Goal: Task Accomplishment & Management: Manage account settings

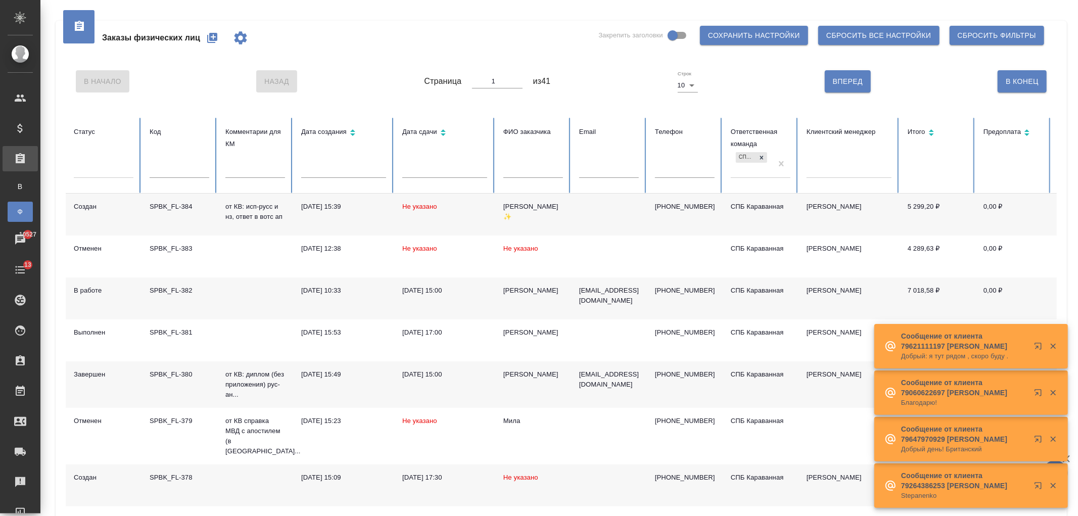
click at [441, 386] on td "[DATE] 15:00" at bounding box center [444, 384] width 101 height 46
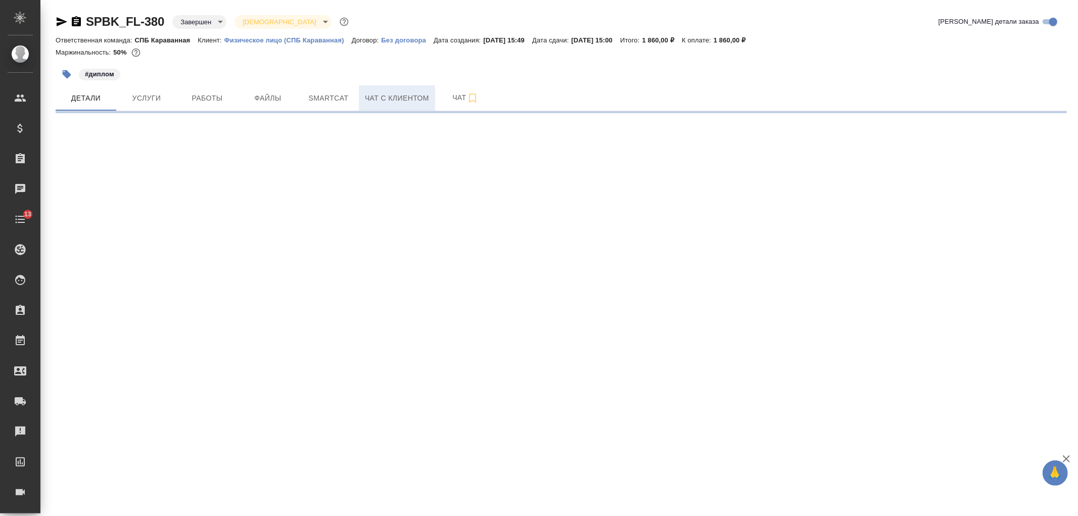
select select "RU"
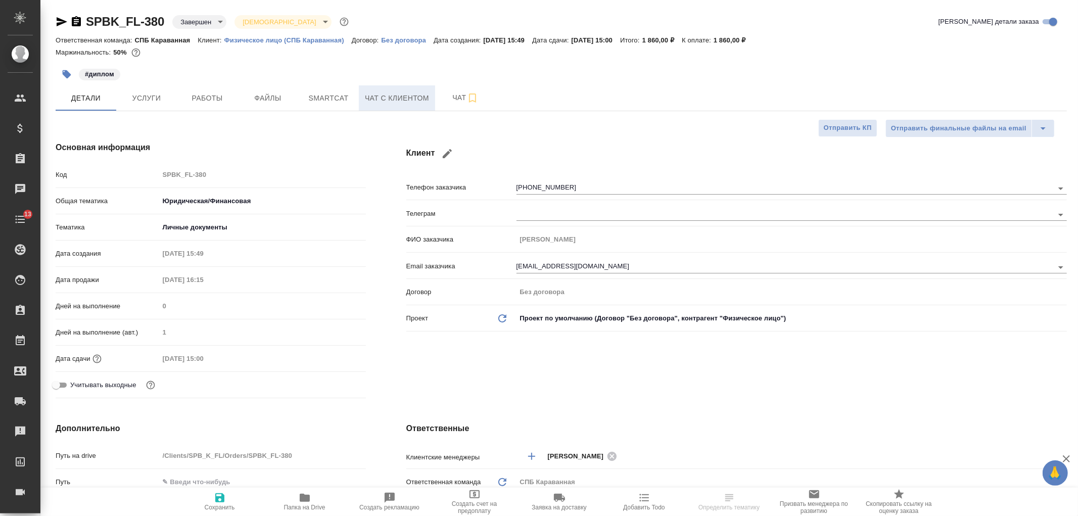
type textarea "x"
type input "Тарабановская Анастасия"
type input "[PERSON_NAME]"
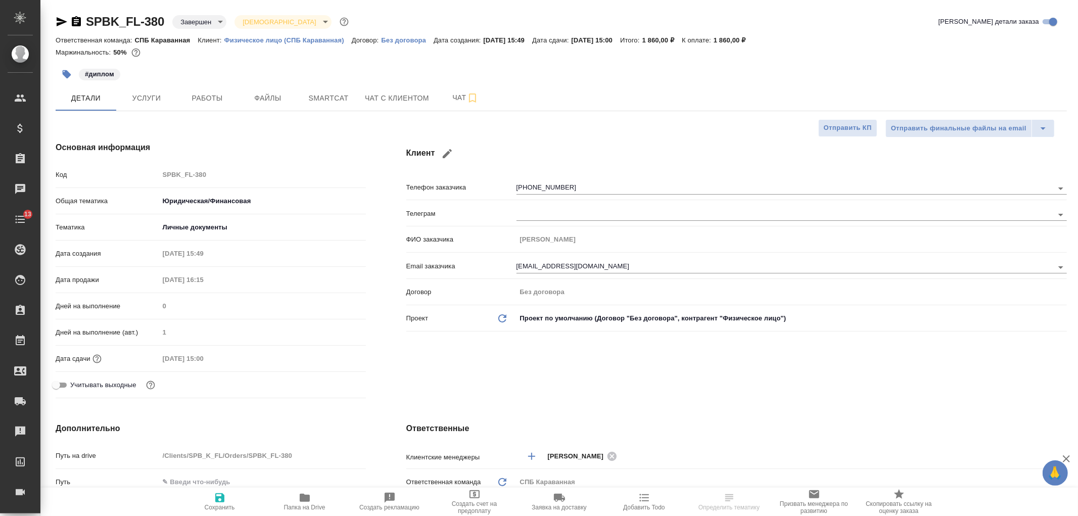
type input "Гудина Александра"
type textarea "x"
click at [1077, 74] on div "SPBK_FL-380 Завершен closed Святая троица holyTrinity Кратко детали заказа Отве…" at bounding box center [558, 517] width 1037 height 1035
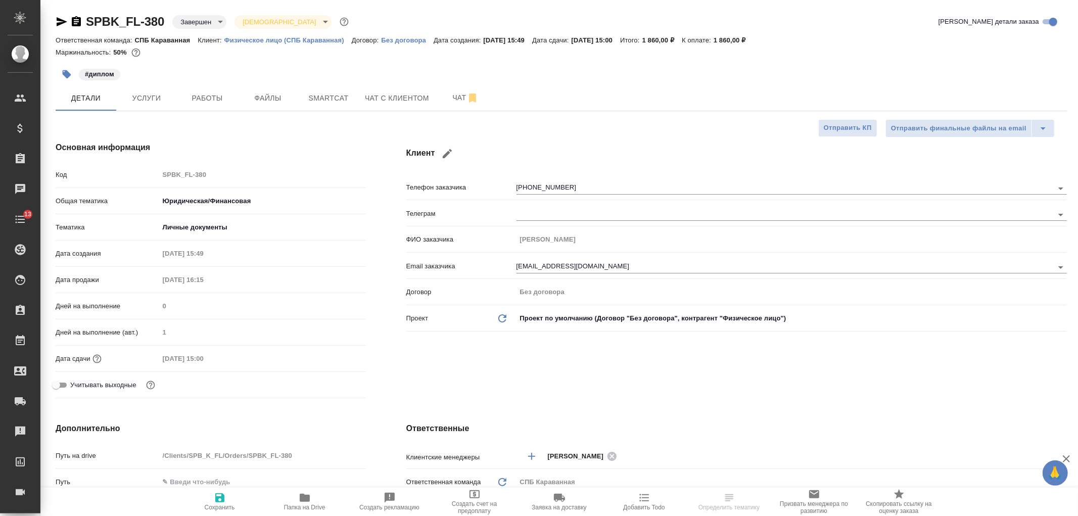
click at [703, 357] on div "Клиент Телефон заказчика +79037399969 Телеграм ФИО заказчика Карягина Юлия Вяче…" at bounding box center [736, 271] width 701 height 301
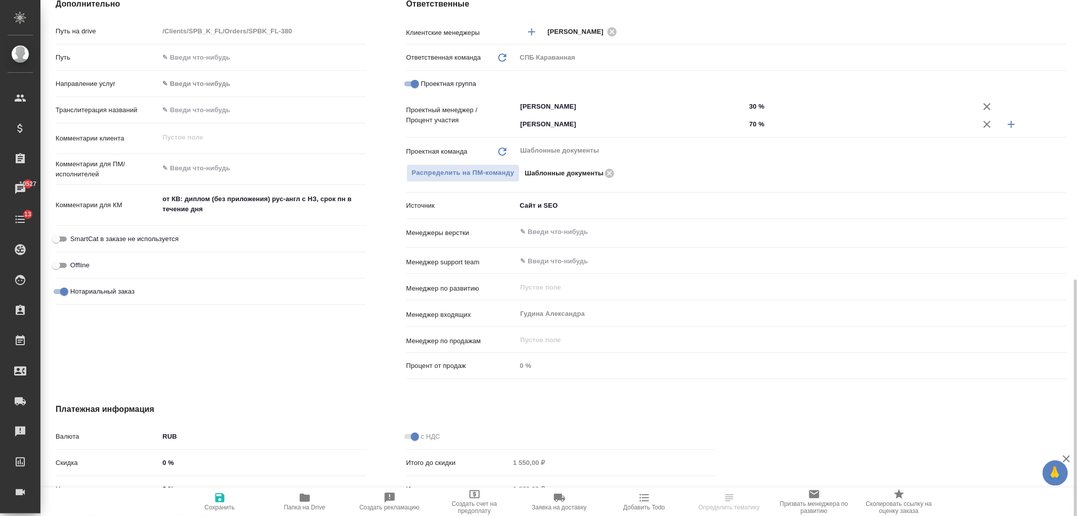
scroll to position [519, 0]
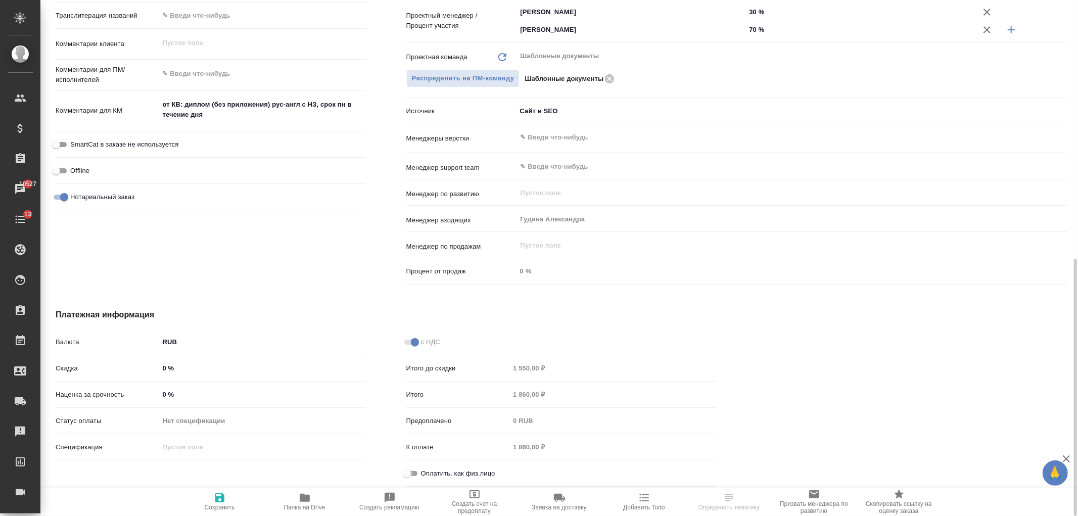
click at [412, 472] on input "Оплатить, как физ.лицо" at bounding box center [406, 473] width 36 height 12
checkbox input "true"
type textarea "x"
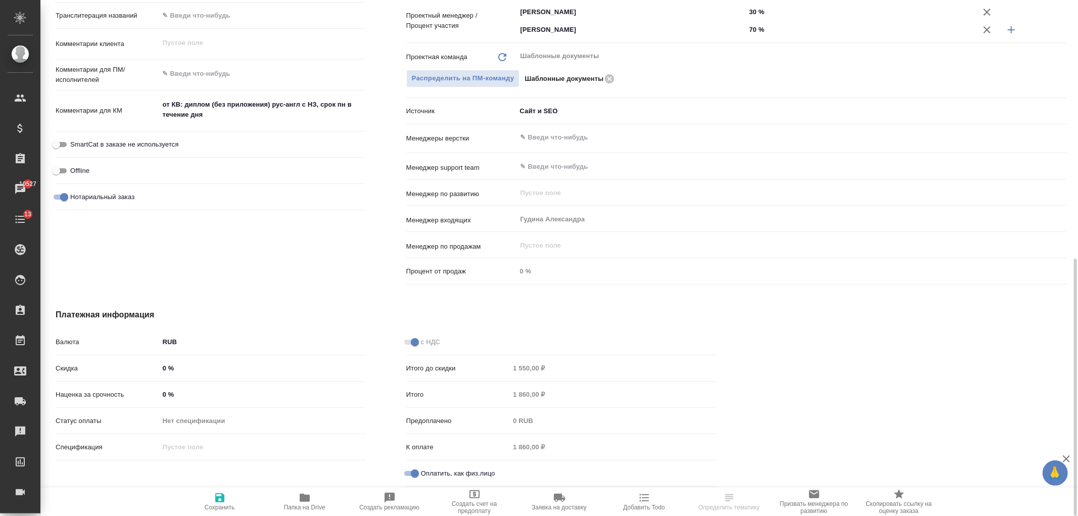
click at [205, 504] on span "Сохранить" at bounding box center [220, 507] width 30 height 7
type textarea "x"
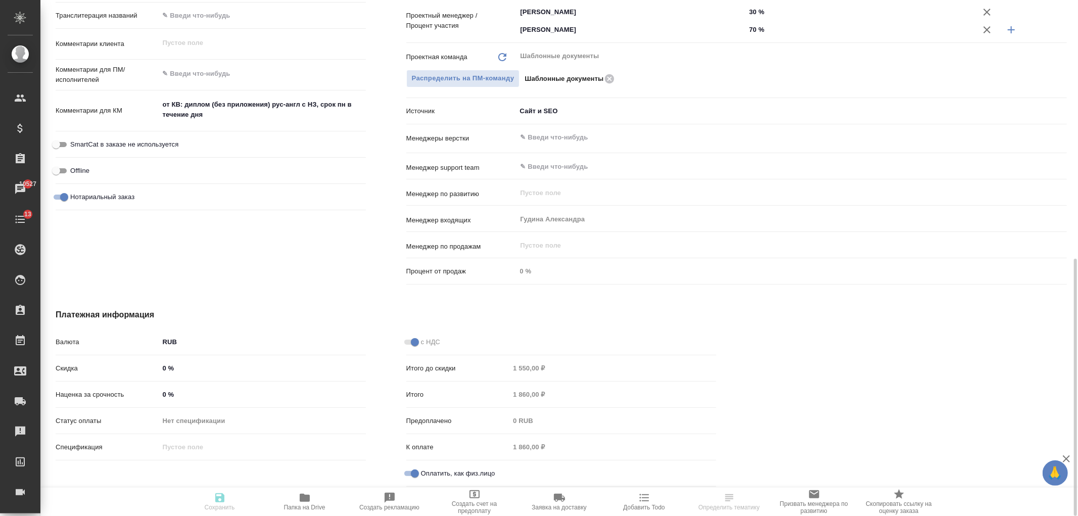
type textarea "x"
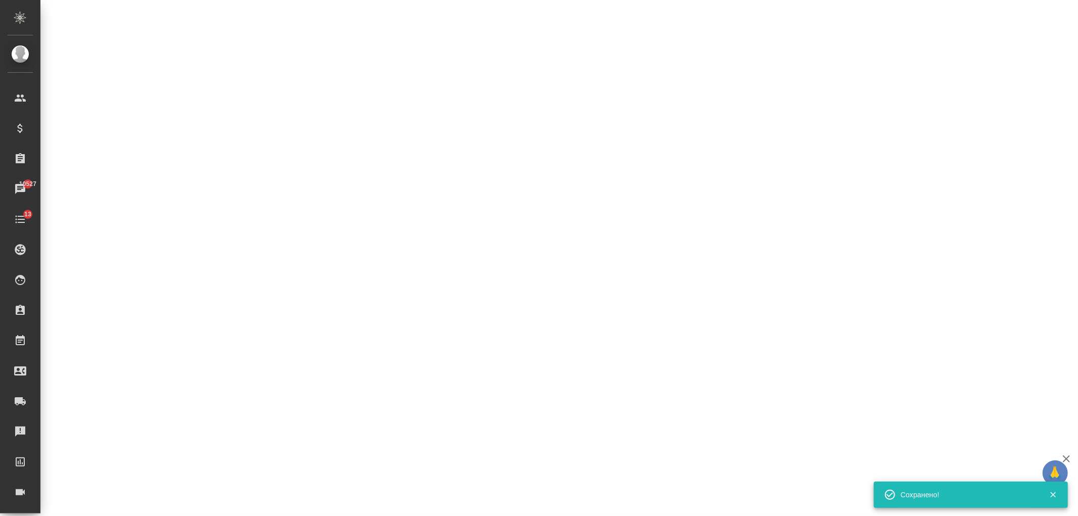
select select "RU"
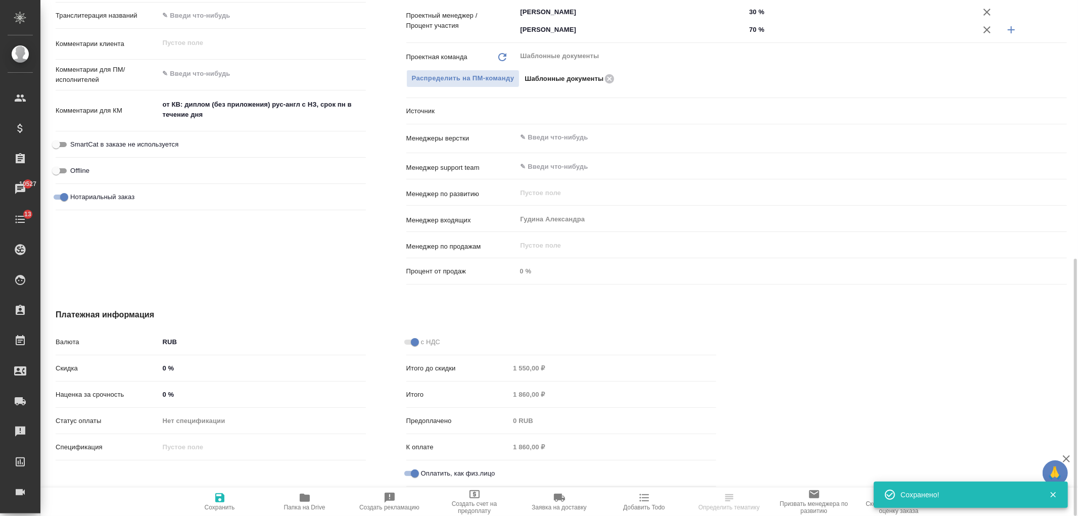
type textarea "x"
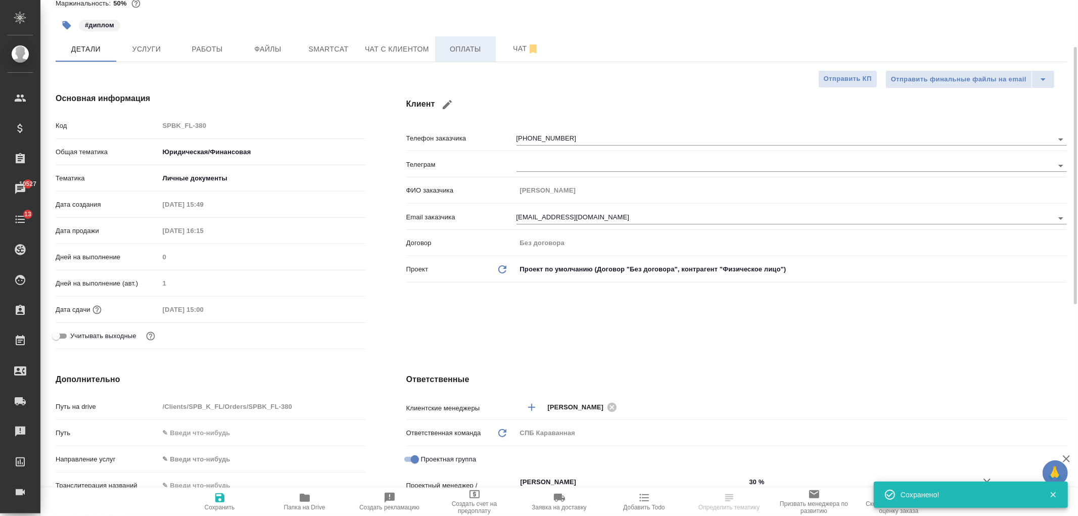
scroll to position [0, 0]
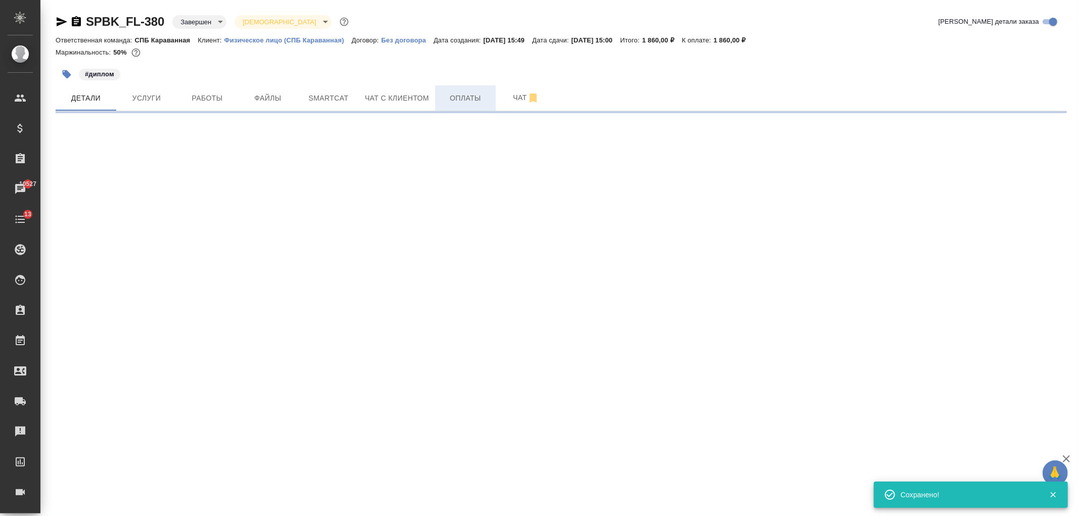
select select "RU"
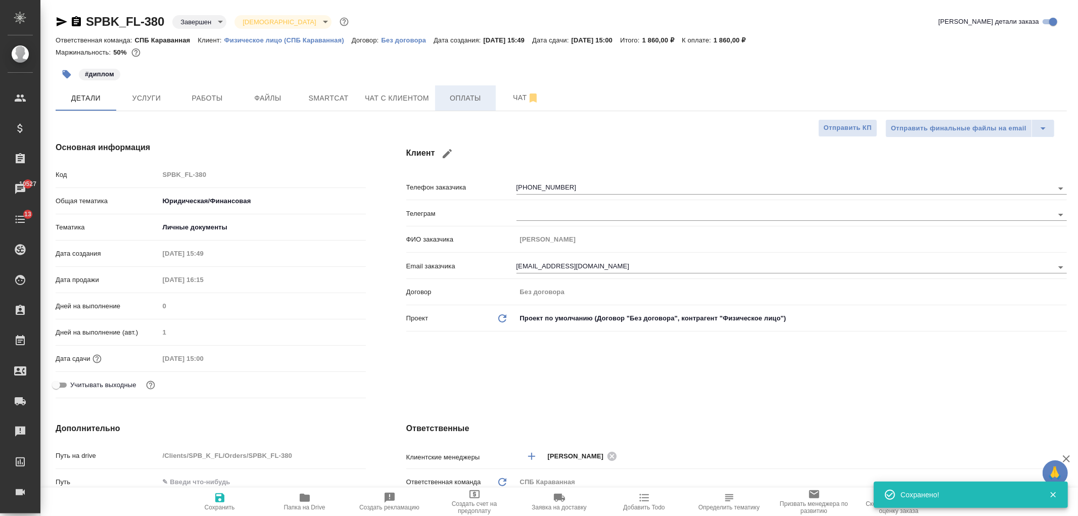
type textarea "x"
click at [473, 91] on button "Оплаты" at bounding box center [465, 97] width 61 height 25
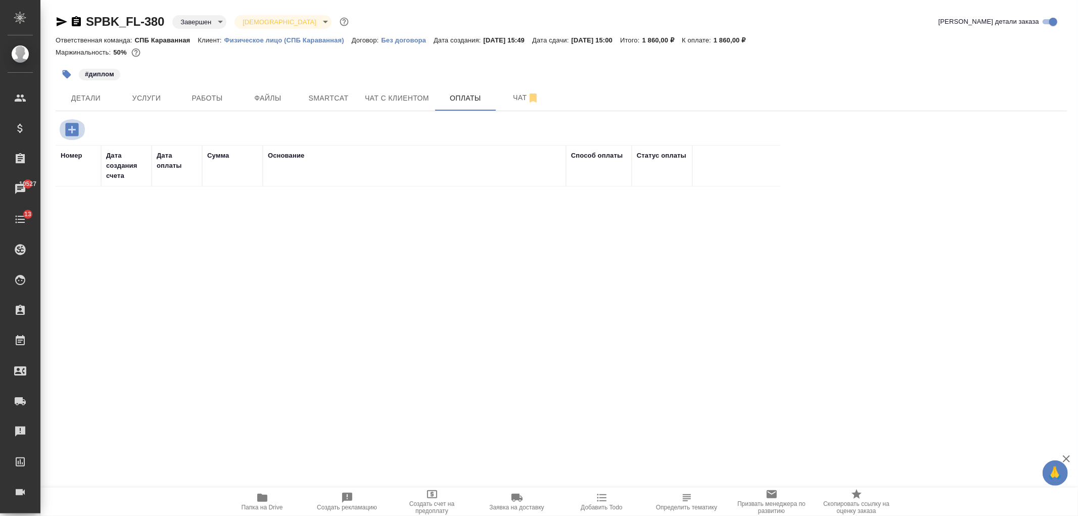
click at [71, 133] on icon "button" at bounding box center [71, 129] width 13 height 13
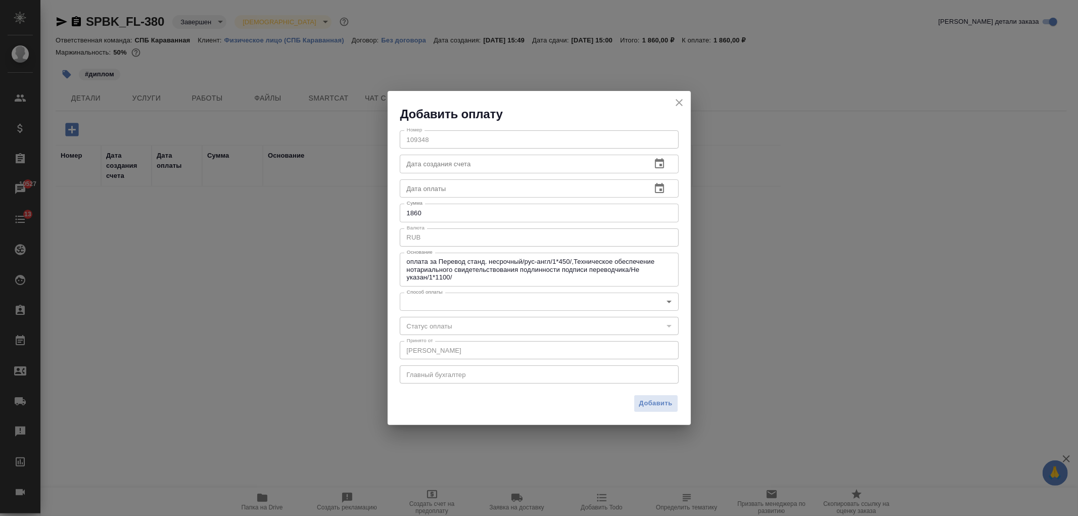
click at [473, 177] on div "Номер 109348 Номер Дата создания счета Дата создания счета Дата оплаты Дата опл…" at bounding box center [538, 256] width 303 height 268
click at [494, 188] on input "text" at bounding box center [521, 188] width 243 height 18
click at [658, 184] on icon "button" at bounding box center [659, 188] width 9 height 10
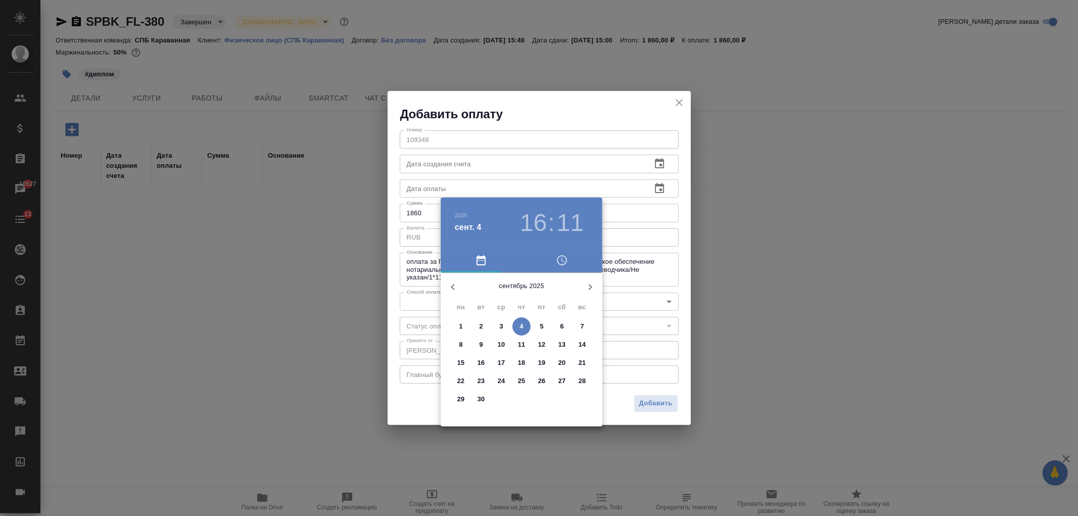
click at [454, 285] on icon "button" at bounding box center [453, 287] width 12 height 12
click at [541, 398] on p "29" at bounding box center [542, 399] width 8 height 10
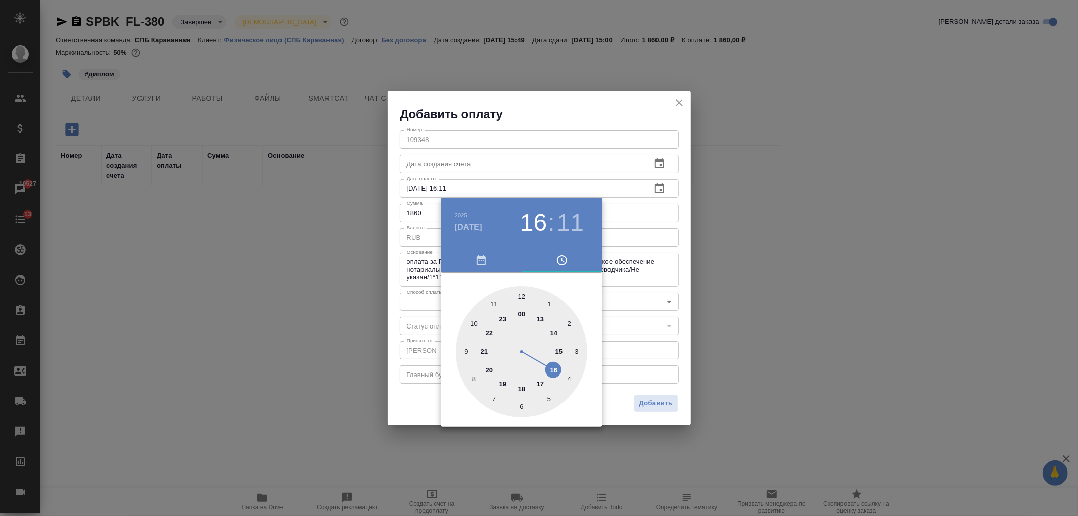
type input "29.08.2025 16:11"
click at [622, 407] on div at bounding box center [539, 258] width 1078 height 516
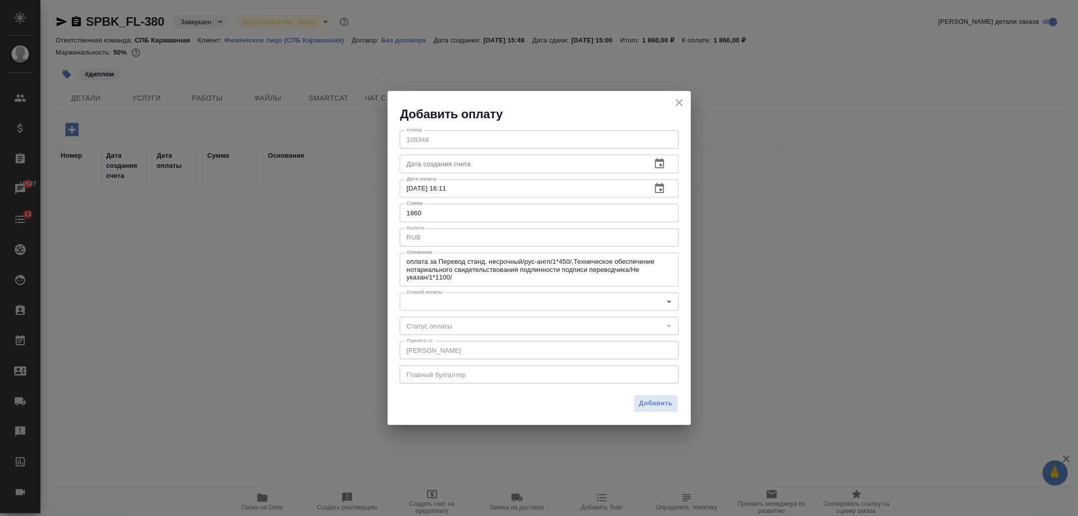
click at [528, 303] on body "🙏 .cls-1 fill:#fff; AWATERA Ivanova Arina Клиенты Спецификации Заказы 10527 Чат…" at bounding box center [539, 258] width 1078 height 516
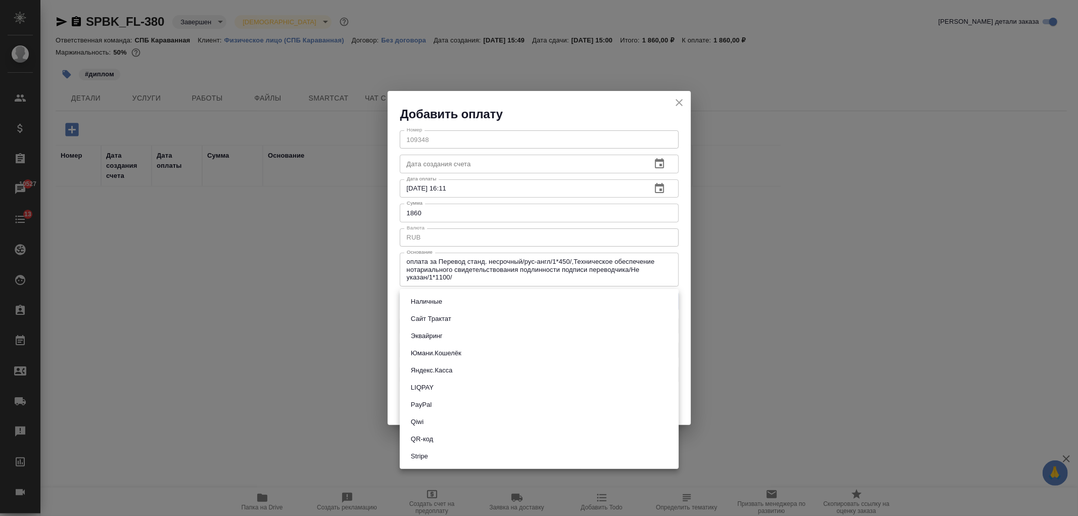
click at [450, 314] on button "Сайт Трактат" at bounding box center [431, 318] width 46 height 11
type input "site-traktat"
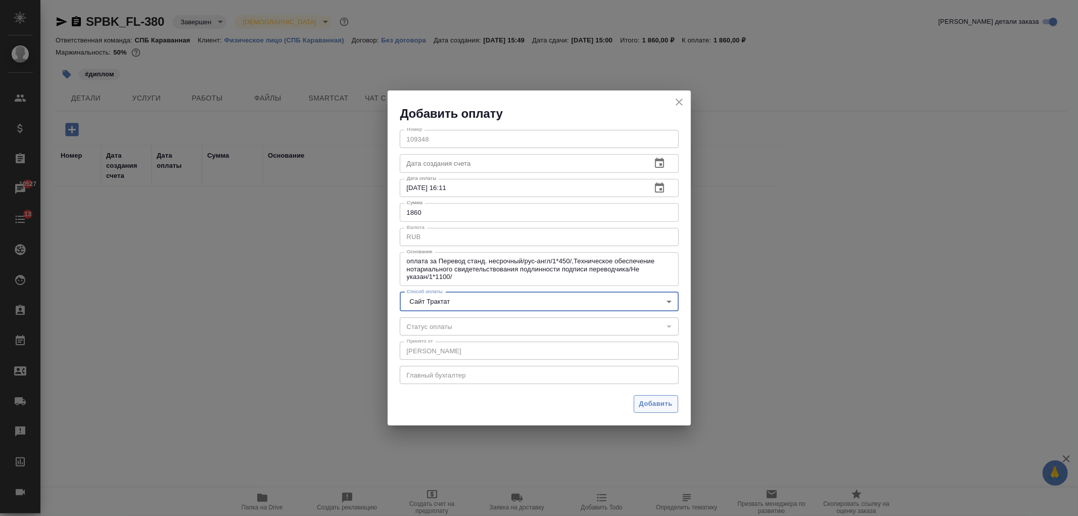
click at [657, 397] on button "Добавить" at bounding box center [655, 404] width 44 height 18
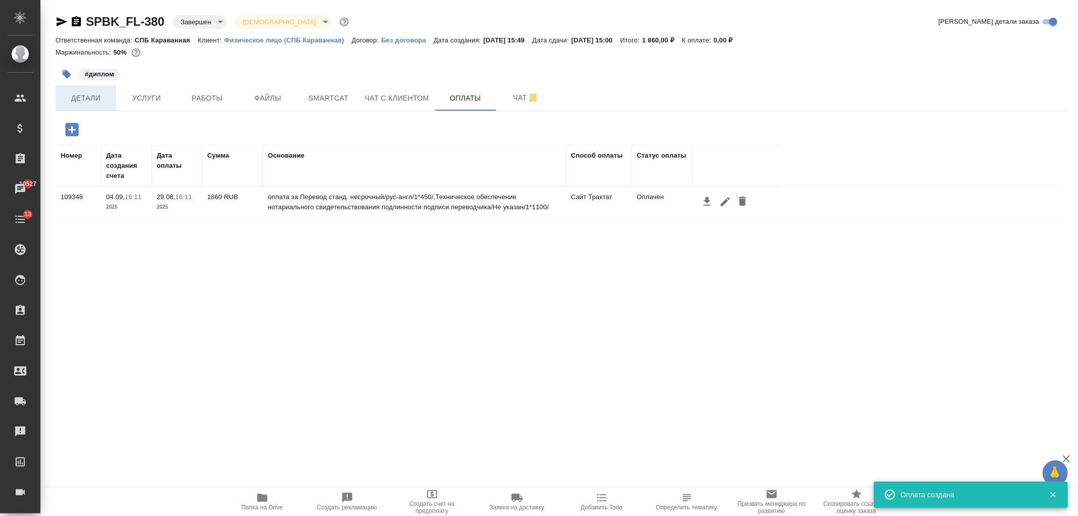
click at [92, 102] on span "Детали" at bounding box center [86, 98] width 48 height 13
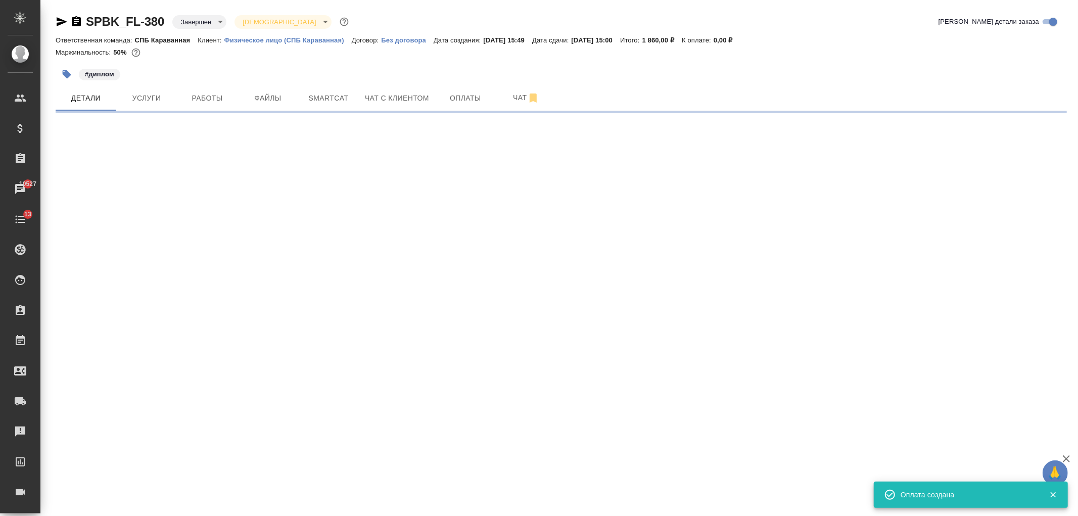
select select "RU"
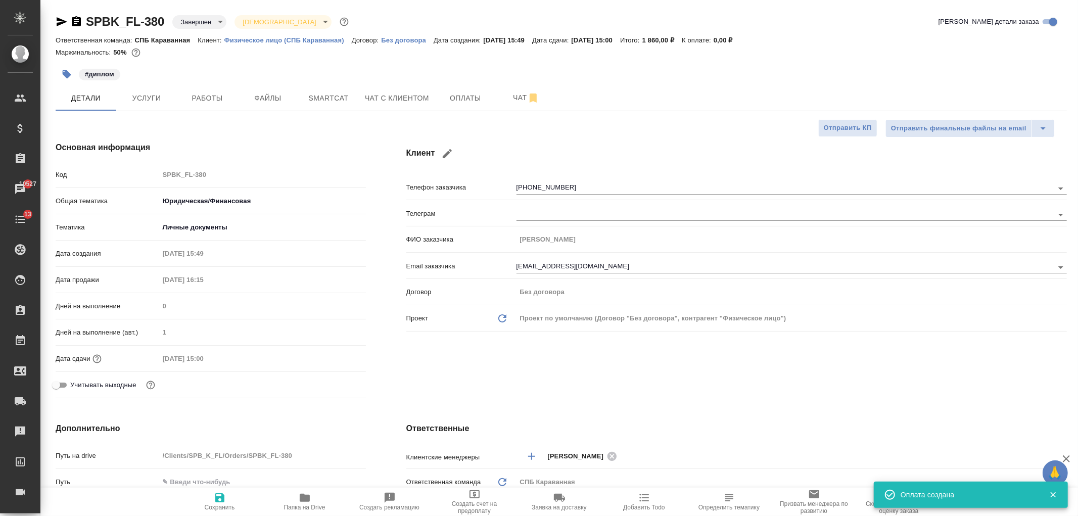
type textarea "x"
